Goal: Navigation & Orientation: Understand site structure

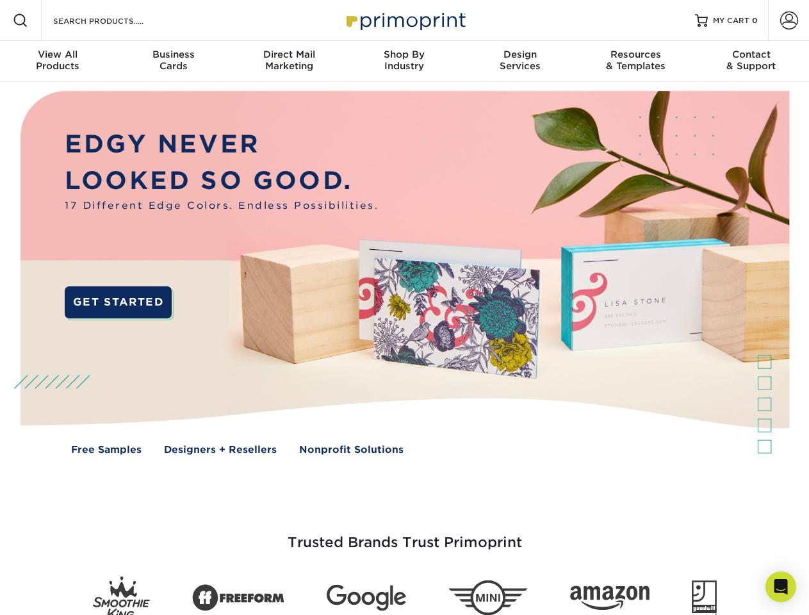
click at [404, 308] on img at bounding box center [404, 282] width 801 height 400
click at [21, 21] on span at bounding box center [20, 20] width 15 height 15
click at [789, 21] on span at bounding box center [789, 21] width 18 height 18
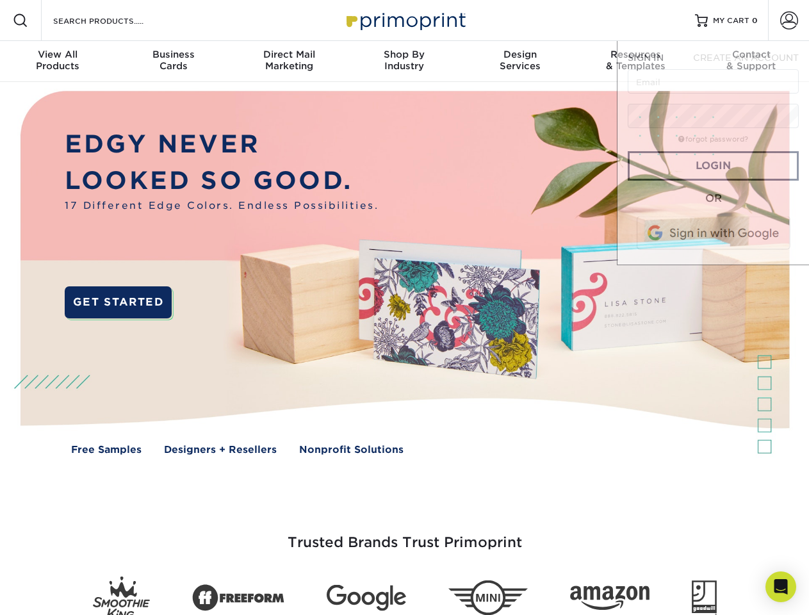
click at [58, 62] on div "View All Products" at bounding box center [57, 60] width 115 height 23
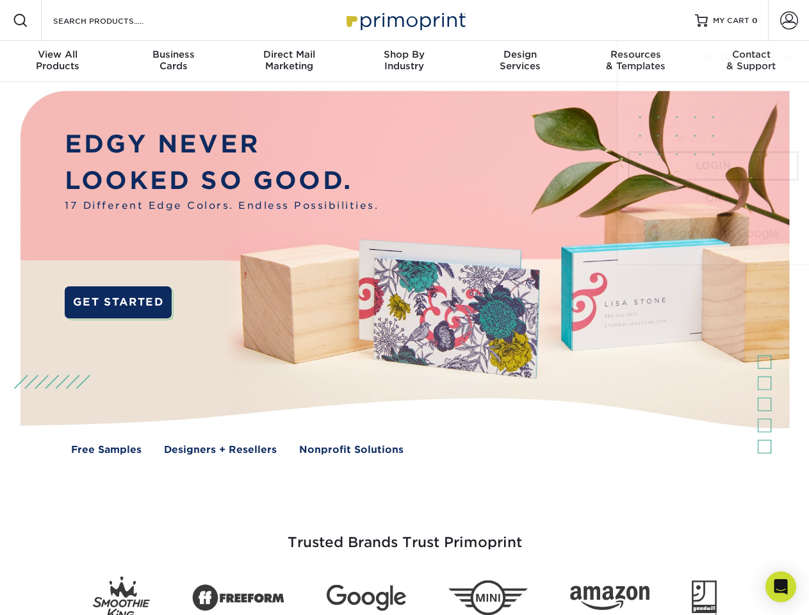
click at [173, 62] on div "Business Cards" at bounding box center [172, 60] width 115 height 23
click at [289, 62] on div "Direct Mail Marketing" at bounding box center [288, 60] width 115 height 23
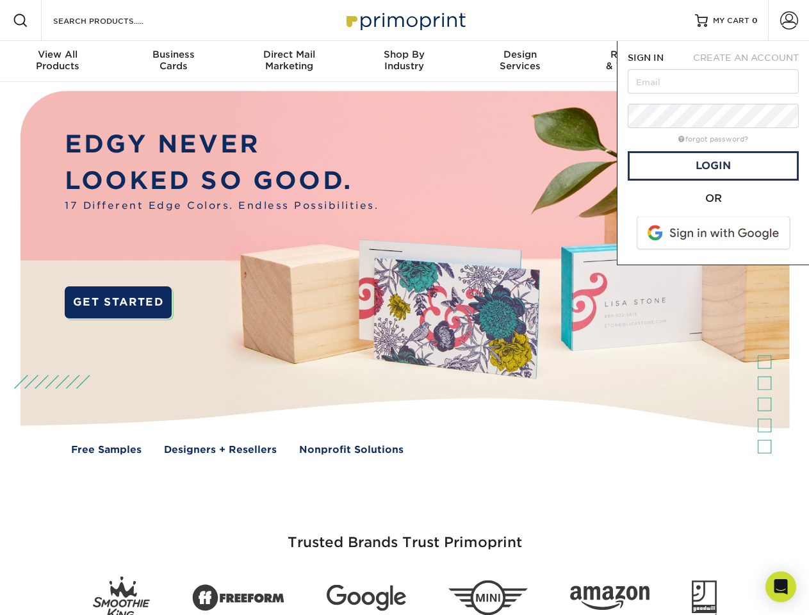
click at [404, 62] on div "Shop By Industry" at bounding box center [404, 60] width 115 height 23
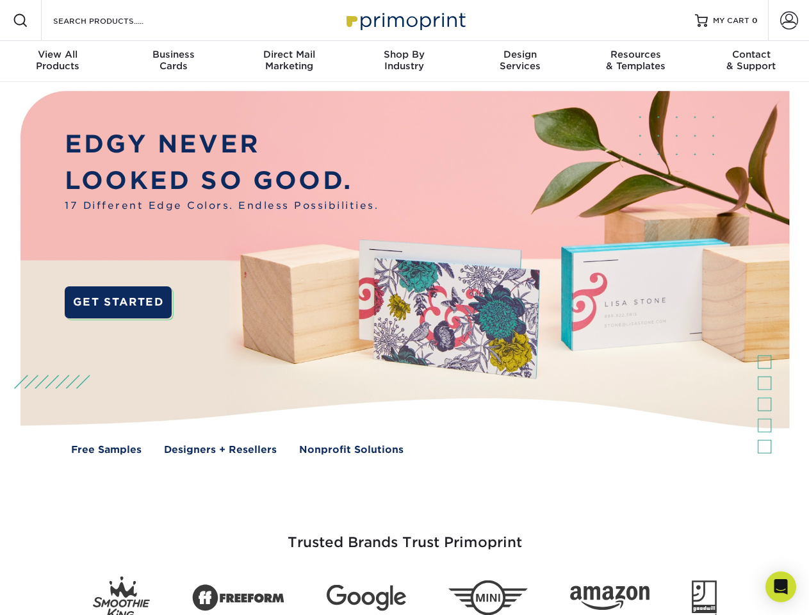
click at [520, 62] on div "Design Services" at bounding box center [520, 60] width 115 height 23
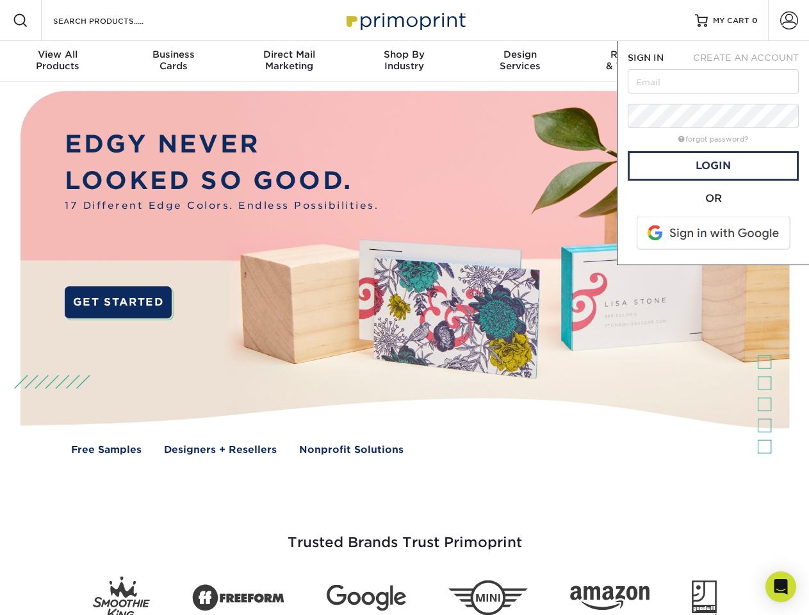
click at [636, 62] on span "SIGN IN" at bounding box center [646, 58] width 36 height 10
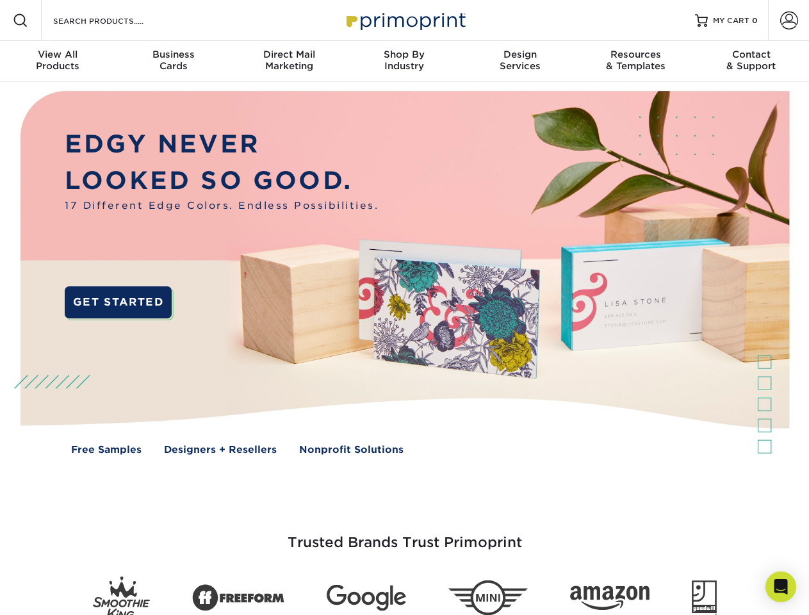
click at [752, 62] on div "Contact & Support" at bounding box center [751, 60] width 115 height 23
